Goal: Navigation & Orientation: Find specific page/section

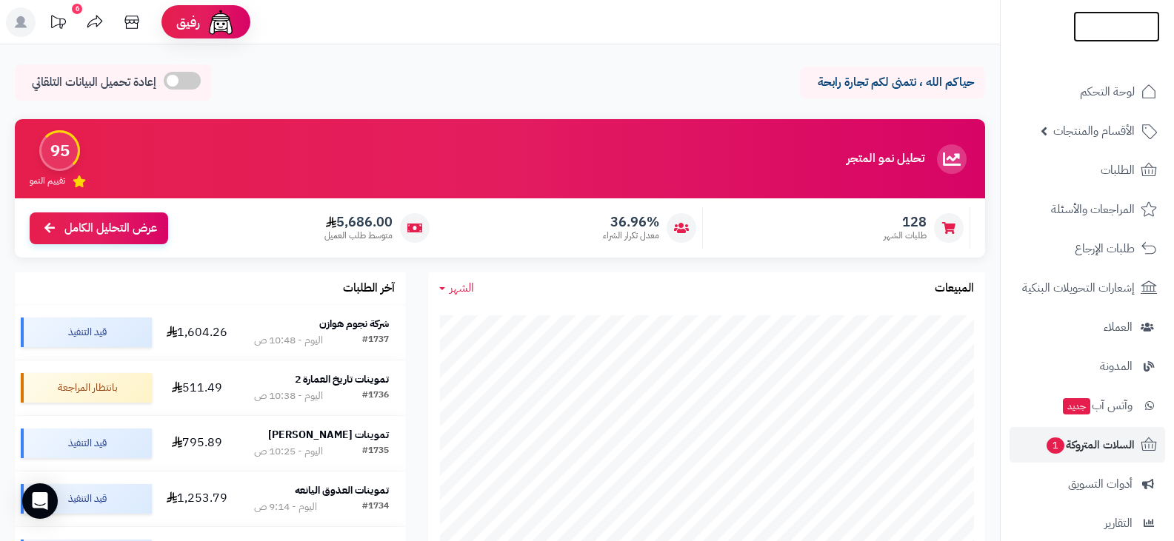
click at [1083, 37] on img at bounding box center [1116, 52] width 87 height 31
